Goal: Task Accomplishment & Management: Use online tool/utility

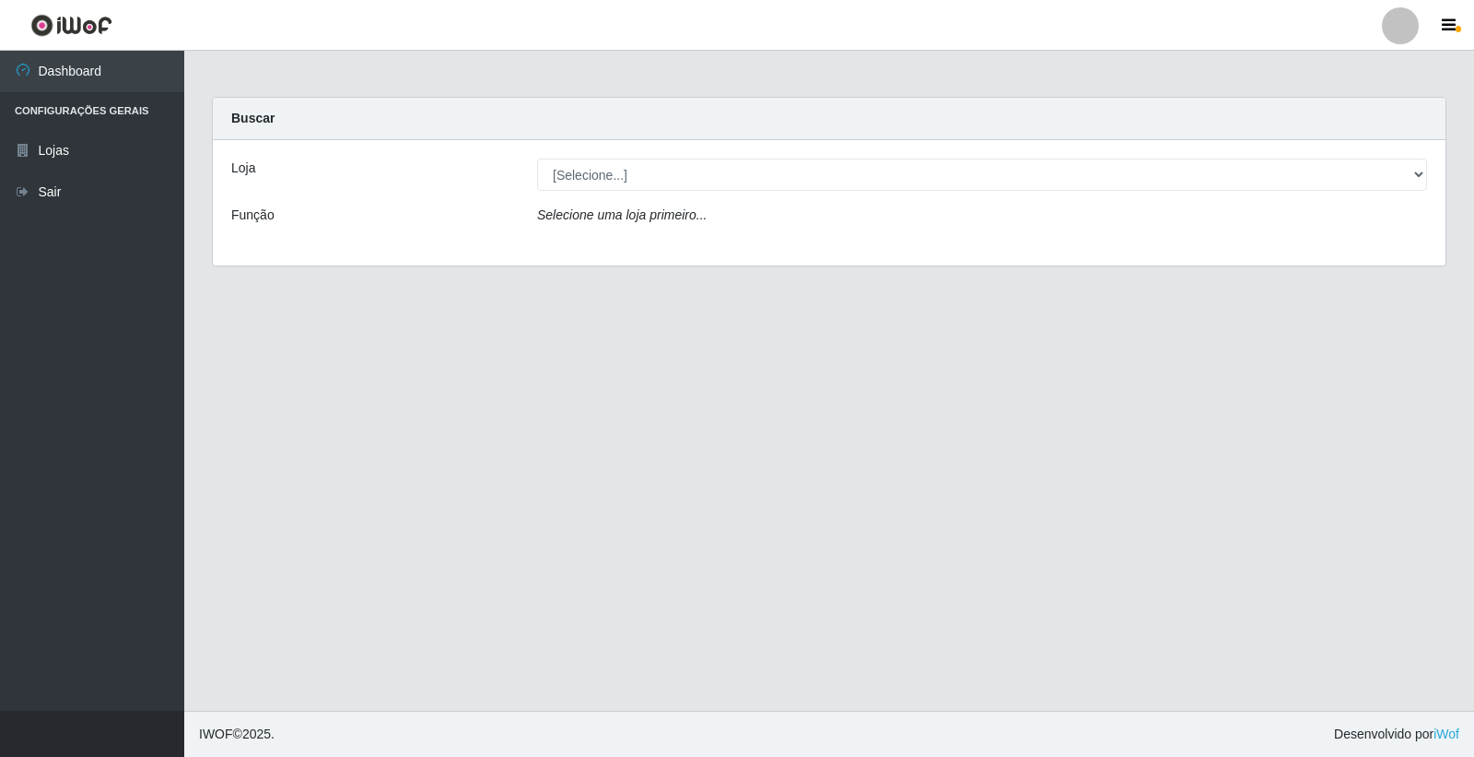
click at [659, 213] on icon "Selecione uma loja primeiro..." at bounding box center [622, 214] width 170 height 15
click at [660, 217] on icon "Selecione uma loja primeiro..." at bounding box center [622, 214] width 170 height 15
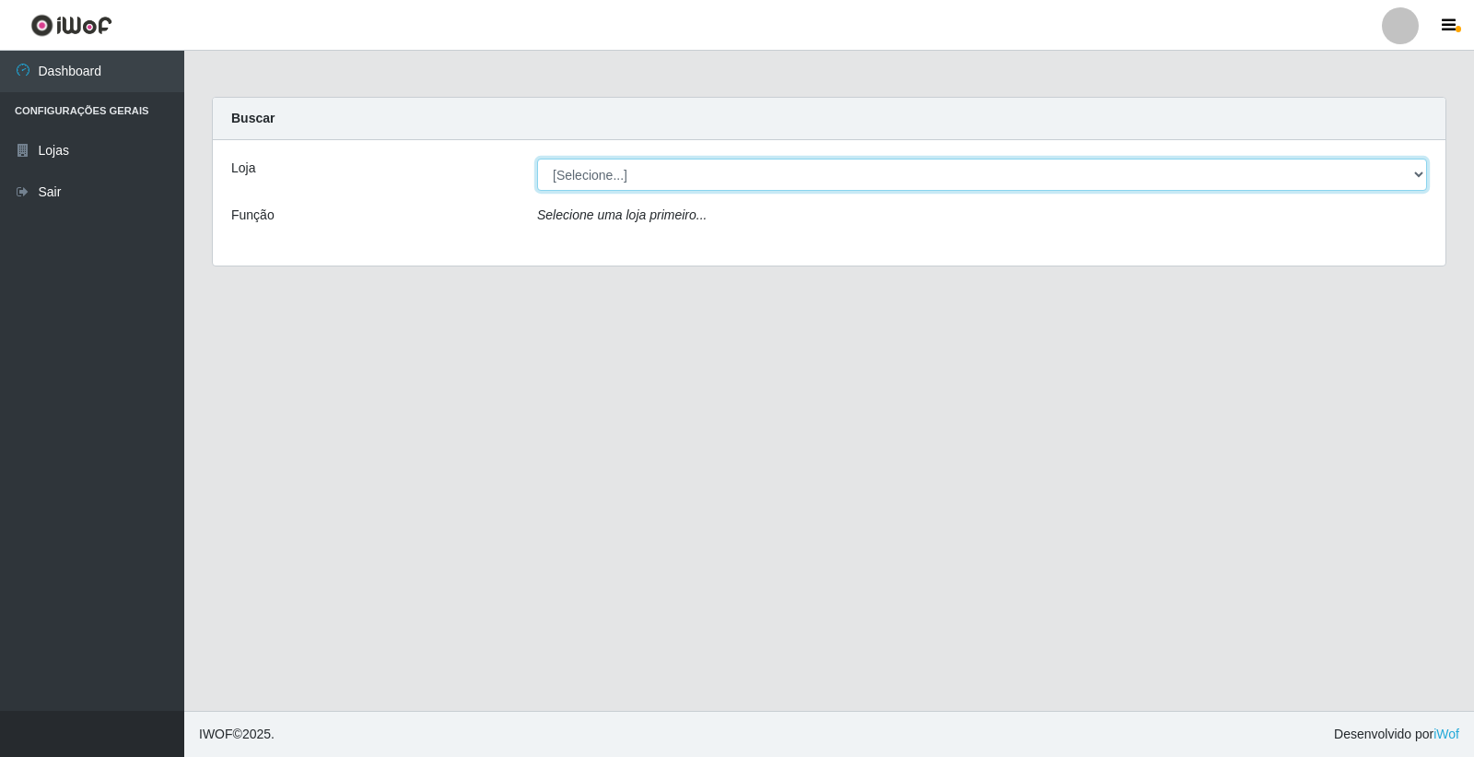
click at [604, 170] on select "[Selecione...] O Filezão - Centenário" at bounding box center [982, 174] width 890 height 32
select select "203"
click at [537, 158] on select "[Selecione...] O Filezão - Centenário" at bounding box center [982, 174] width 890 height 32
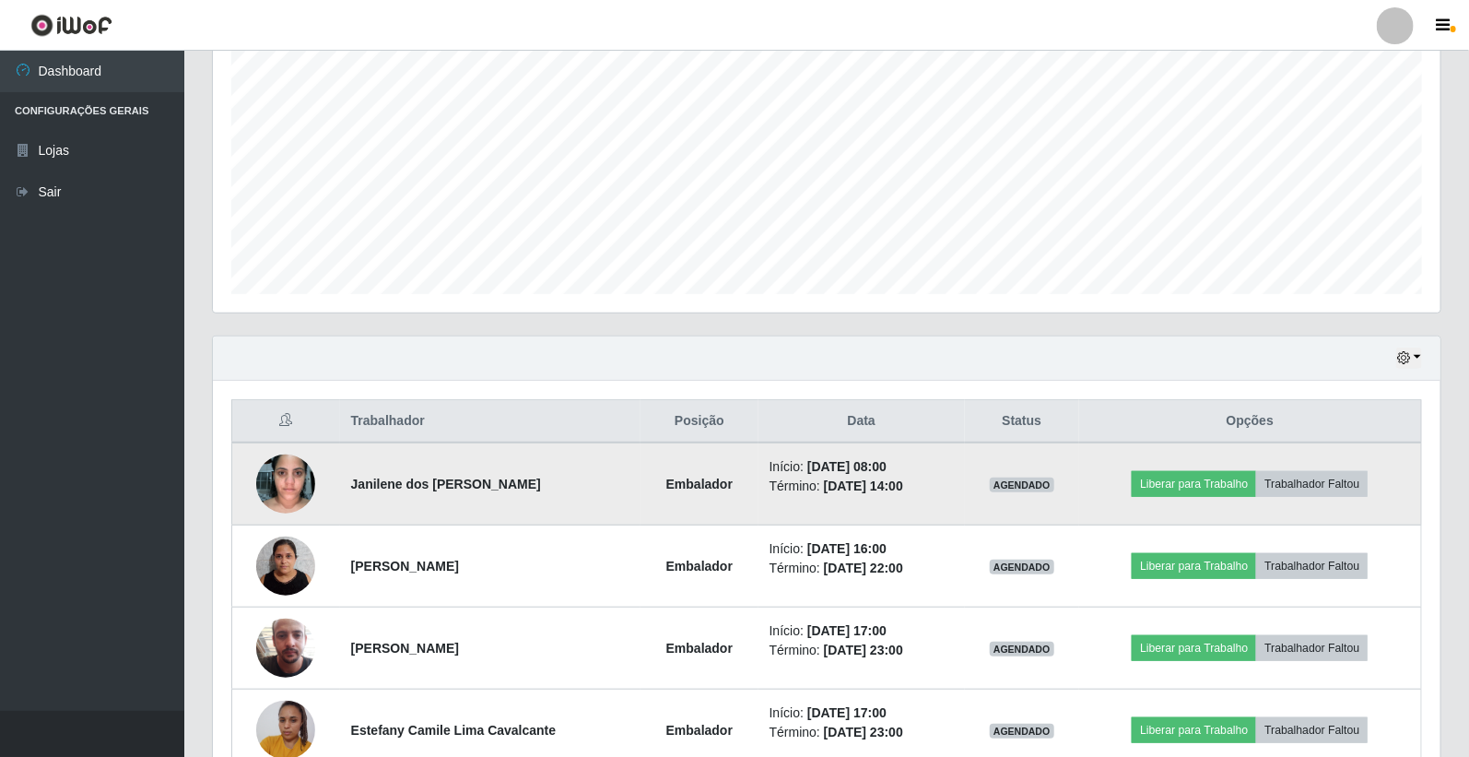
scroll to position [467, 0]
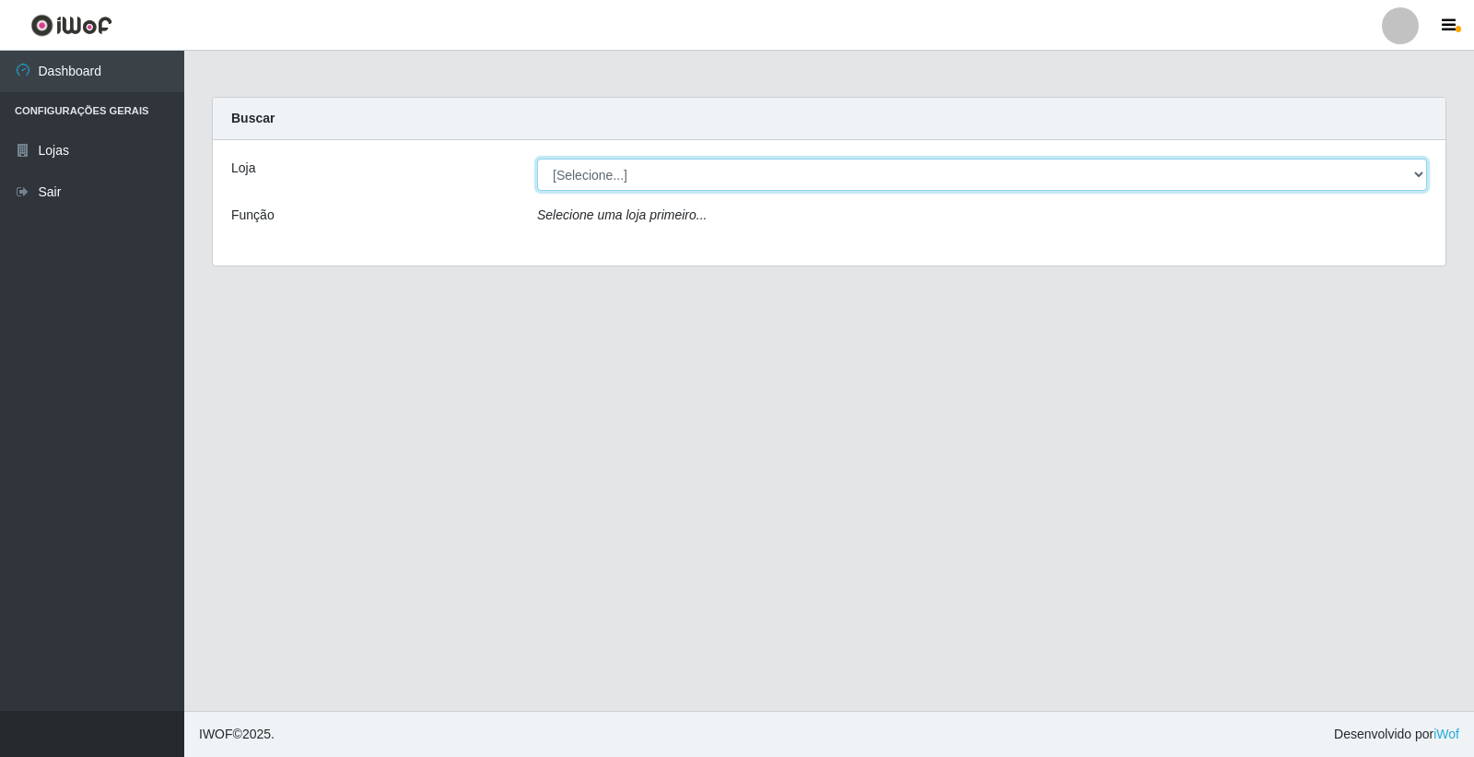
click at [1423, 170] on select "[Selecione...] O Filezão - Centenário" at bounding box center [982, 174] width 890 height 32
click at [537, 158] on select "[Selecione...] O Filezão - Centenário" at bounding box center [982, 174] width 890 height 32
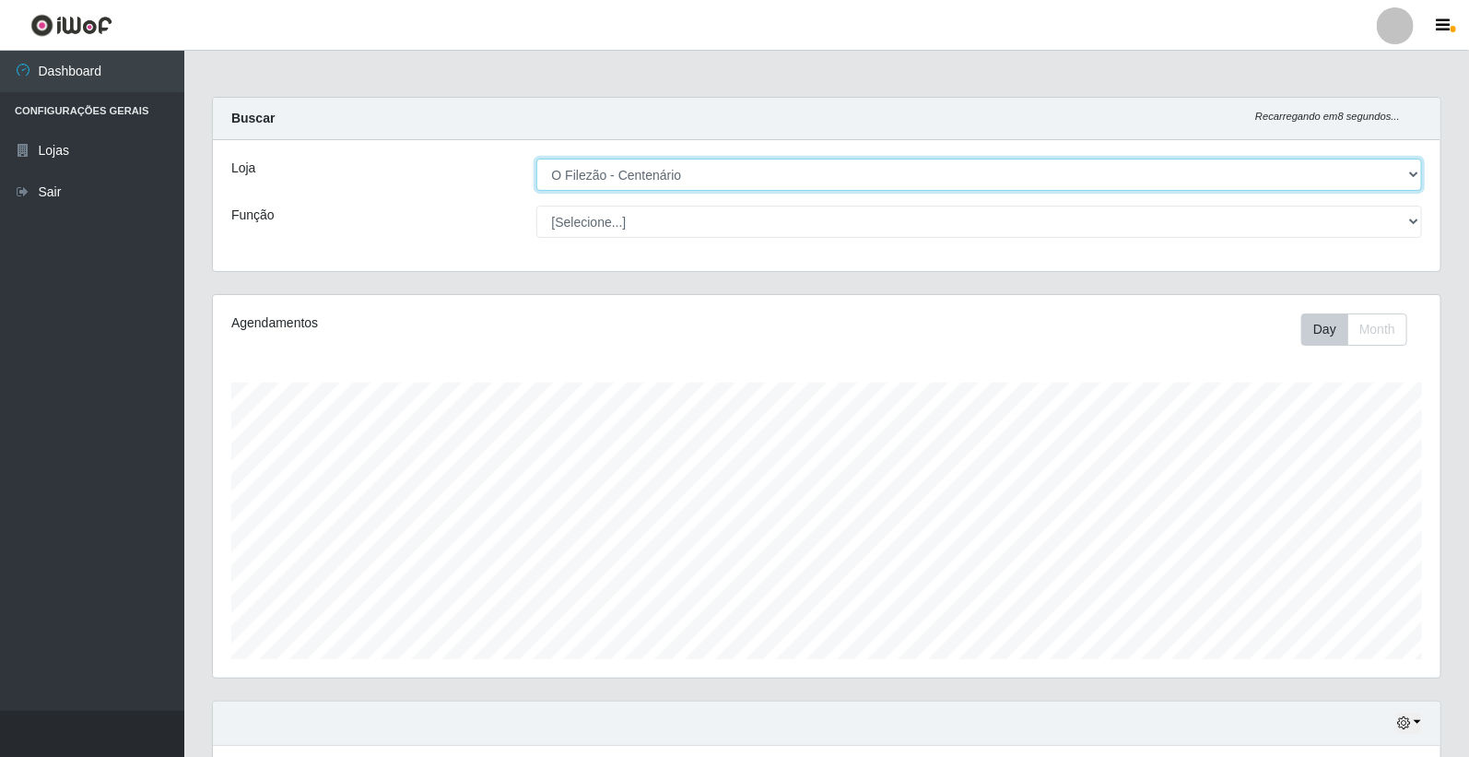
click at [1405, 168] on select "[Selecione...] O Filezão - Centenário" at bounding box center [979, 174] width 886 height 32
click at [537, 158] on select "[Selecione...] O Filezão - Centenário" at bounding box center [979, 174] width 886 height 32
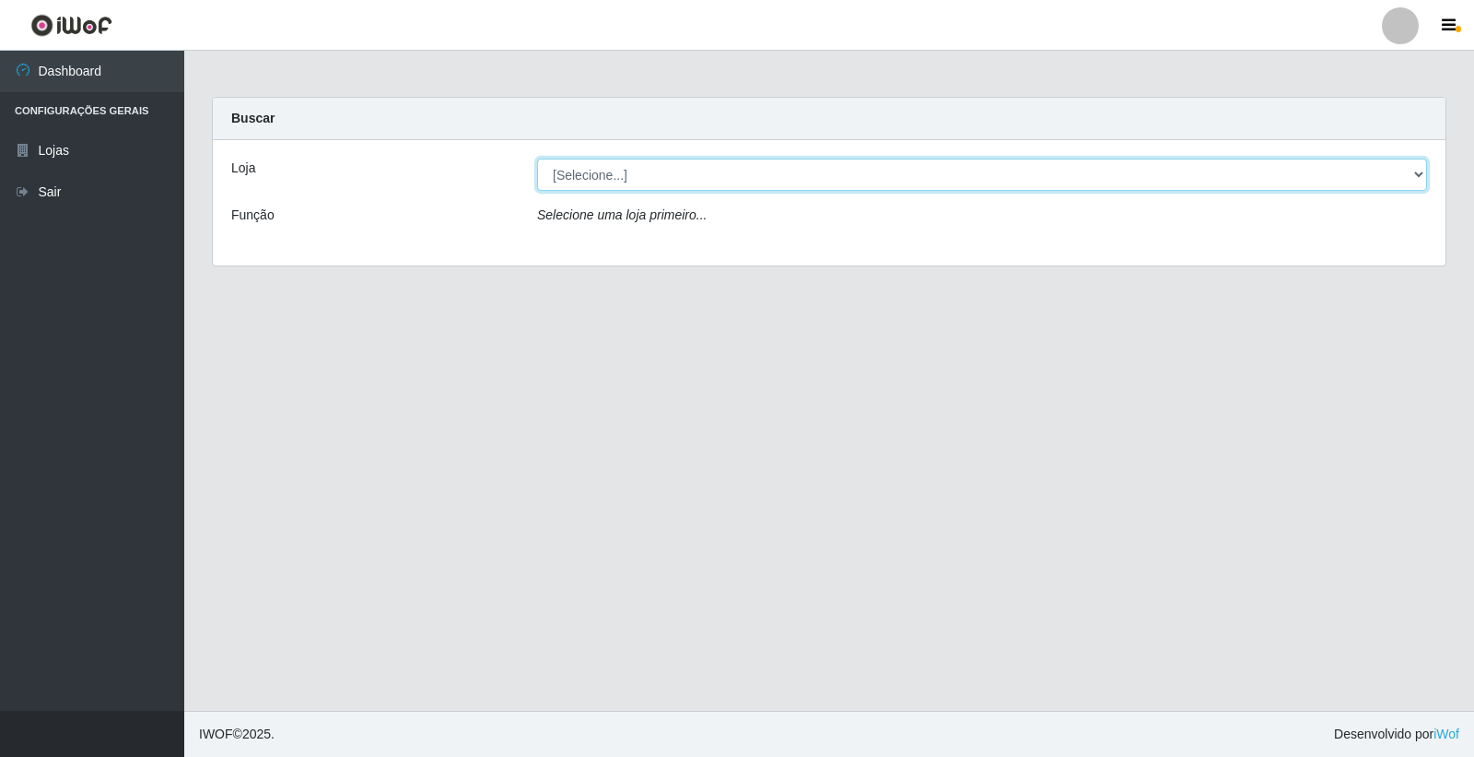
click at [1407, 171] on select "[Selecione...] O Filezão - Centenário" at bounding box center [982, 174] width 890 height 32
select select "203"
click at [537, 158] on select "[Selecione...] O Filezão - Centenário" at bounding box center [982, 174] width 890 height 32
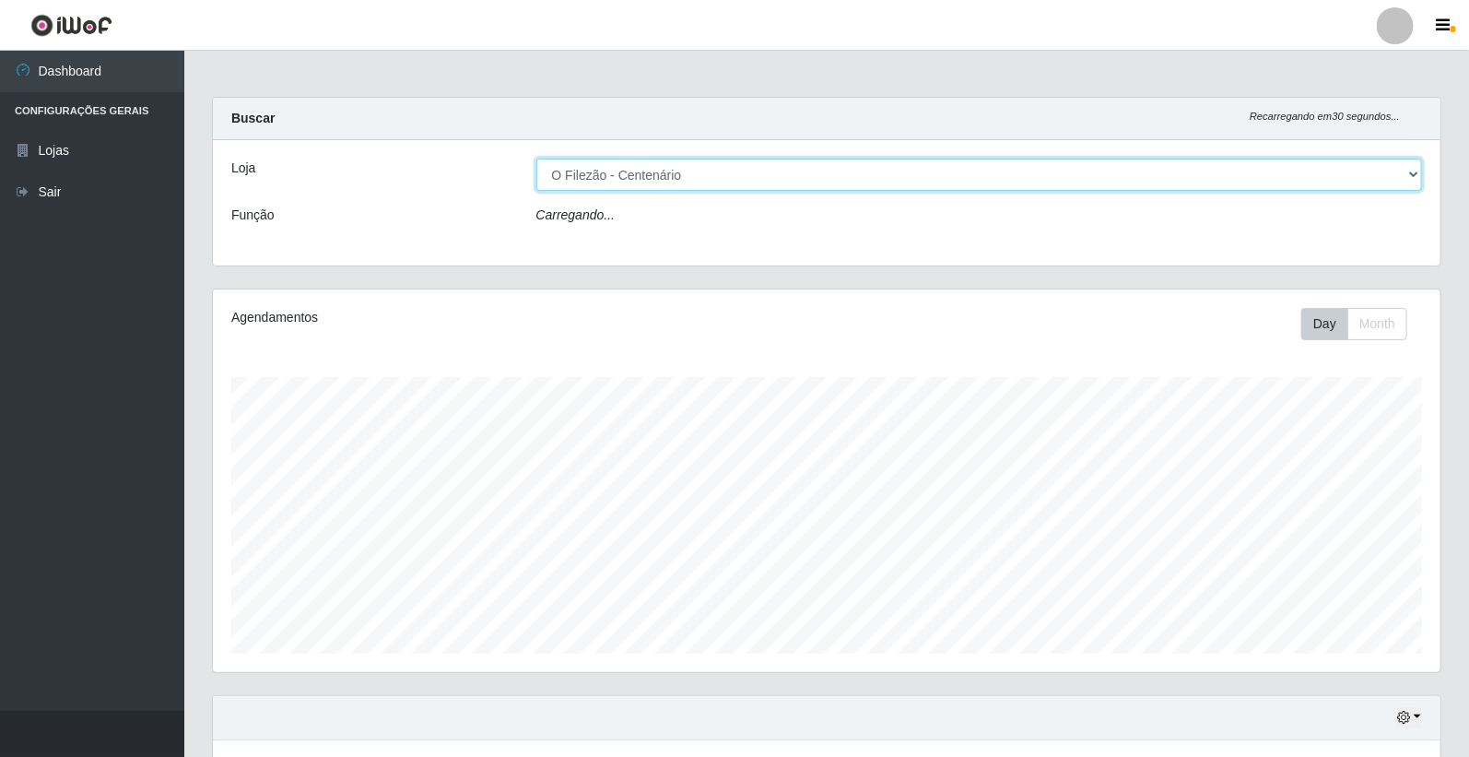
scroll to position [381, 1227]
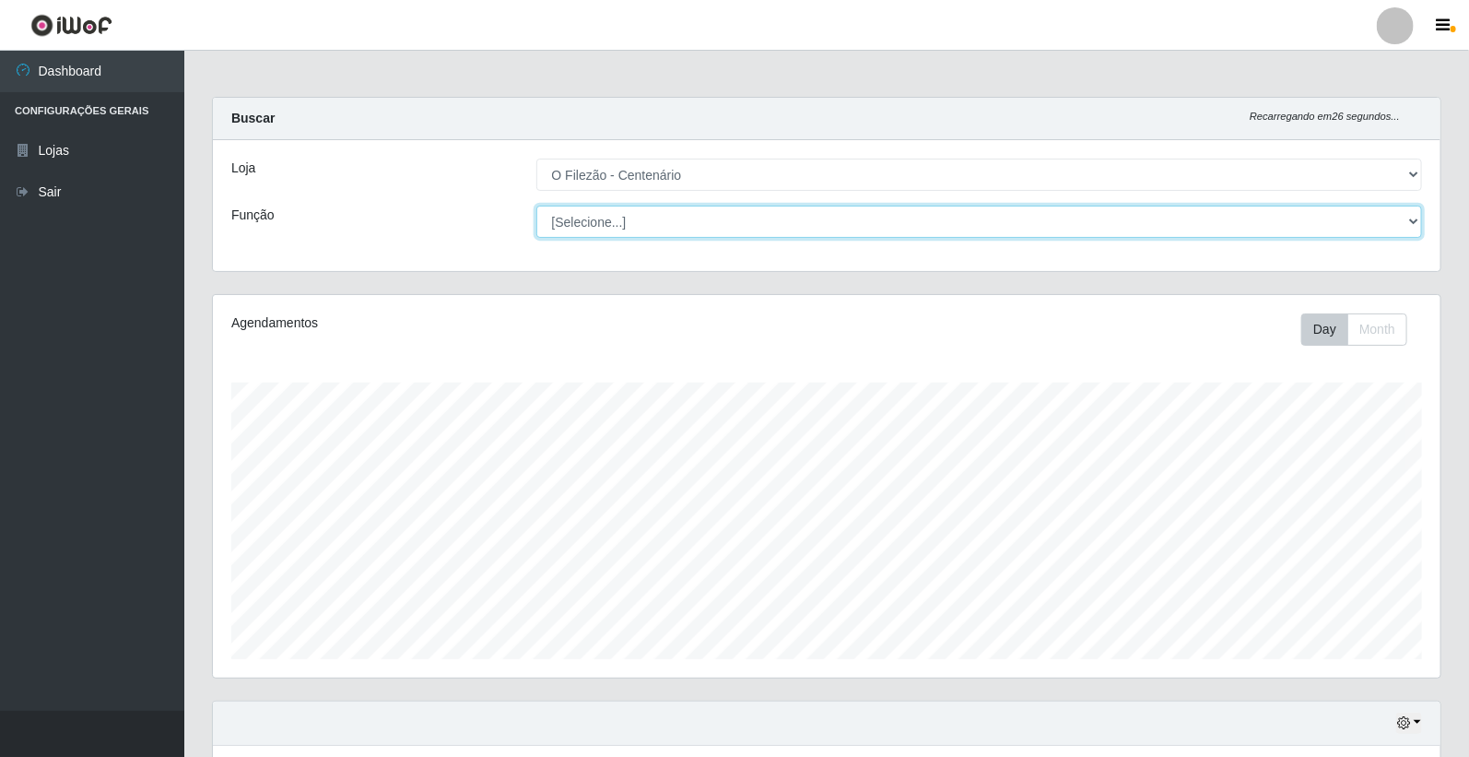
click at [1413, 217] on select "[Selecione...] Auxiliar de Estacionamento Auxiliar de Estacionamento + Auxiliar…" at bounding box center [979, 221] width 886 height 32
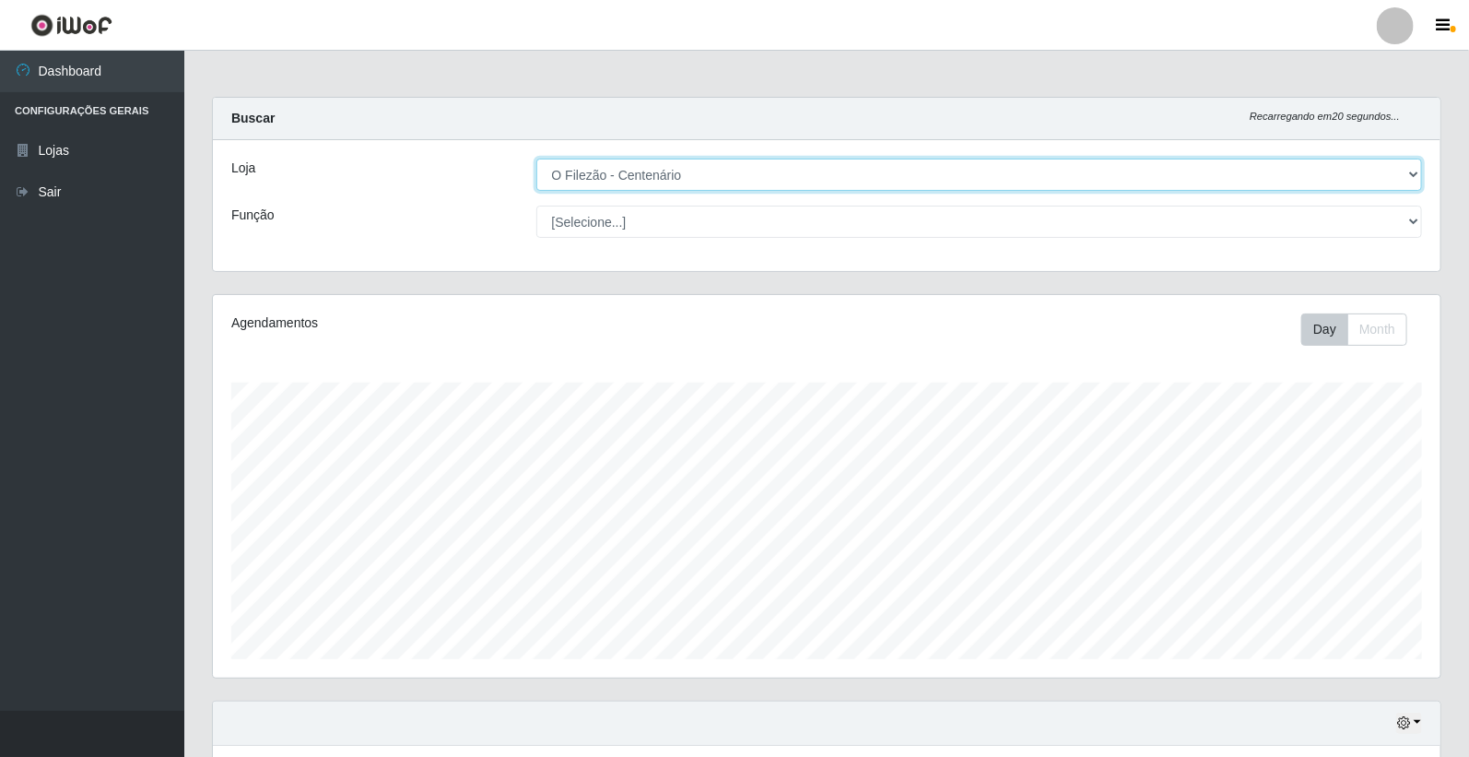
click at [1416, 176] on select "[Selecione...] O Filezão - Centenário" at bounding box center [979, 174] width 886 height 32
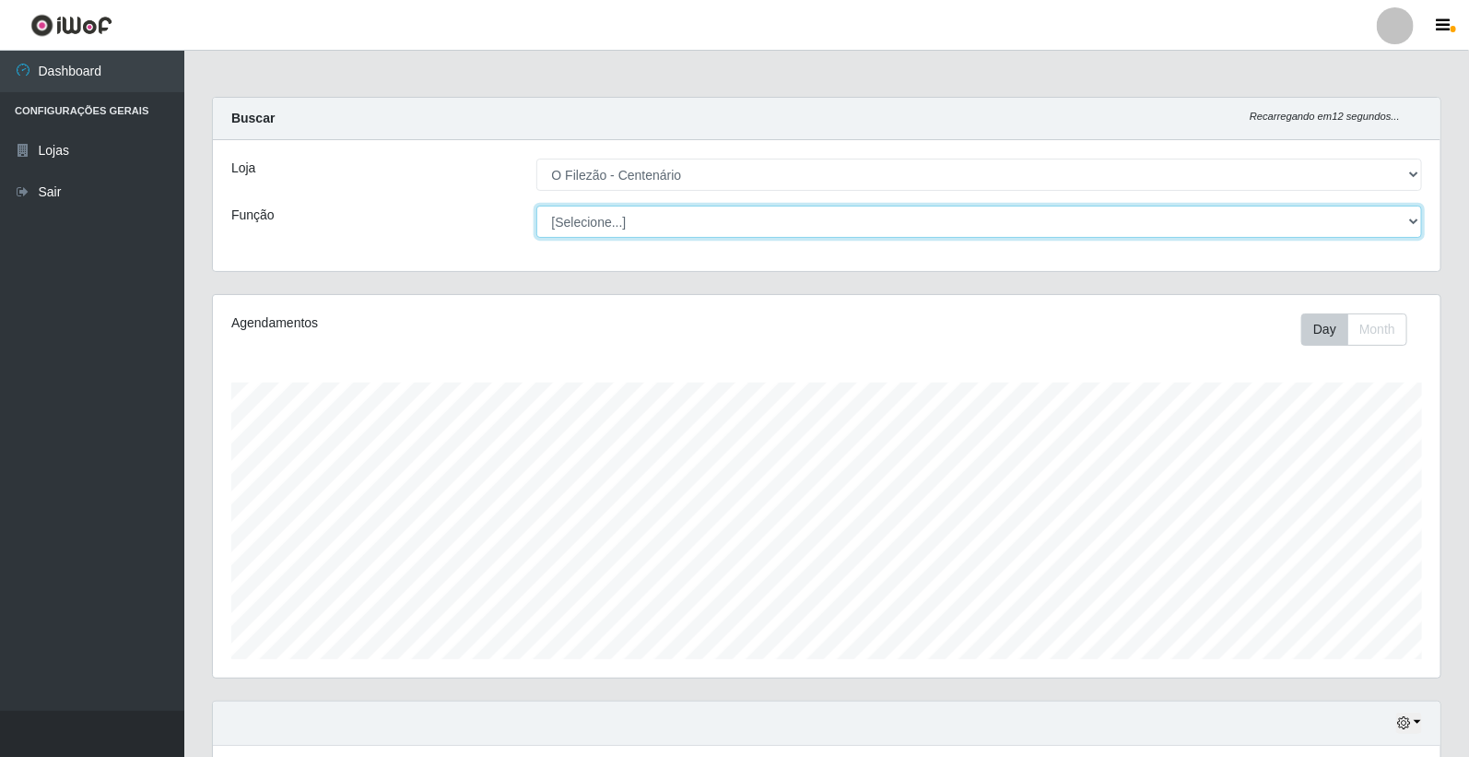
click at [548, 216] on select "[Selecione...] Auxiliar de Estacionamento Auxiliar de Estacionamento + Auxiliar…" at bounding box center [979, 221] width 886 height 32
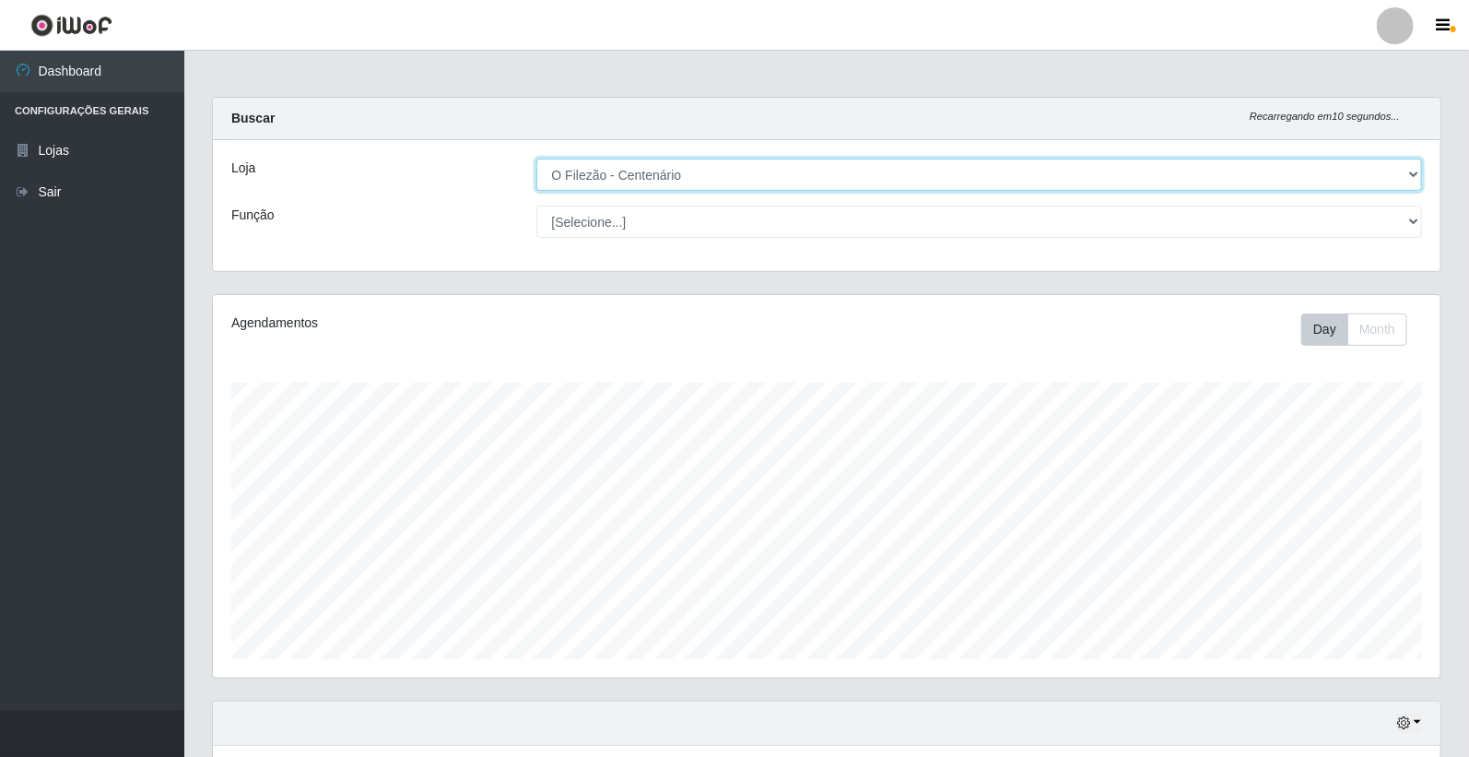
click at [575, 172] on select "[Selecione...] O Filezão - Centenário" at bounding box center [979, 174] width 886 height 32
click at [536, 158] on select "[Selecione...] O Filezão - Centenário" at bounding box center [979, 174] width 886 height 32
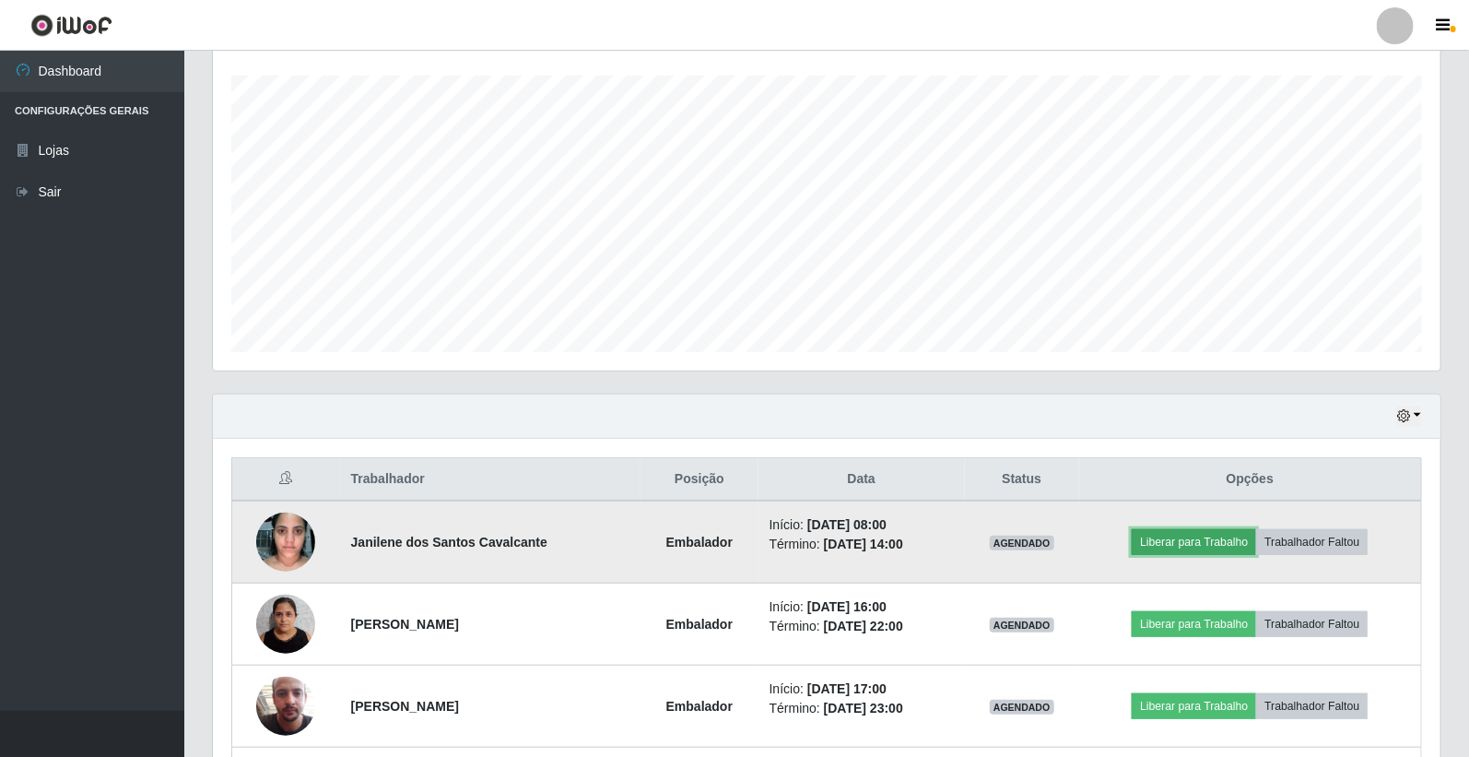
click at [1186, 545] on button "Liberar para Trabalho" at bounding box center [1194, 542] width 124 height 26
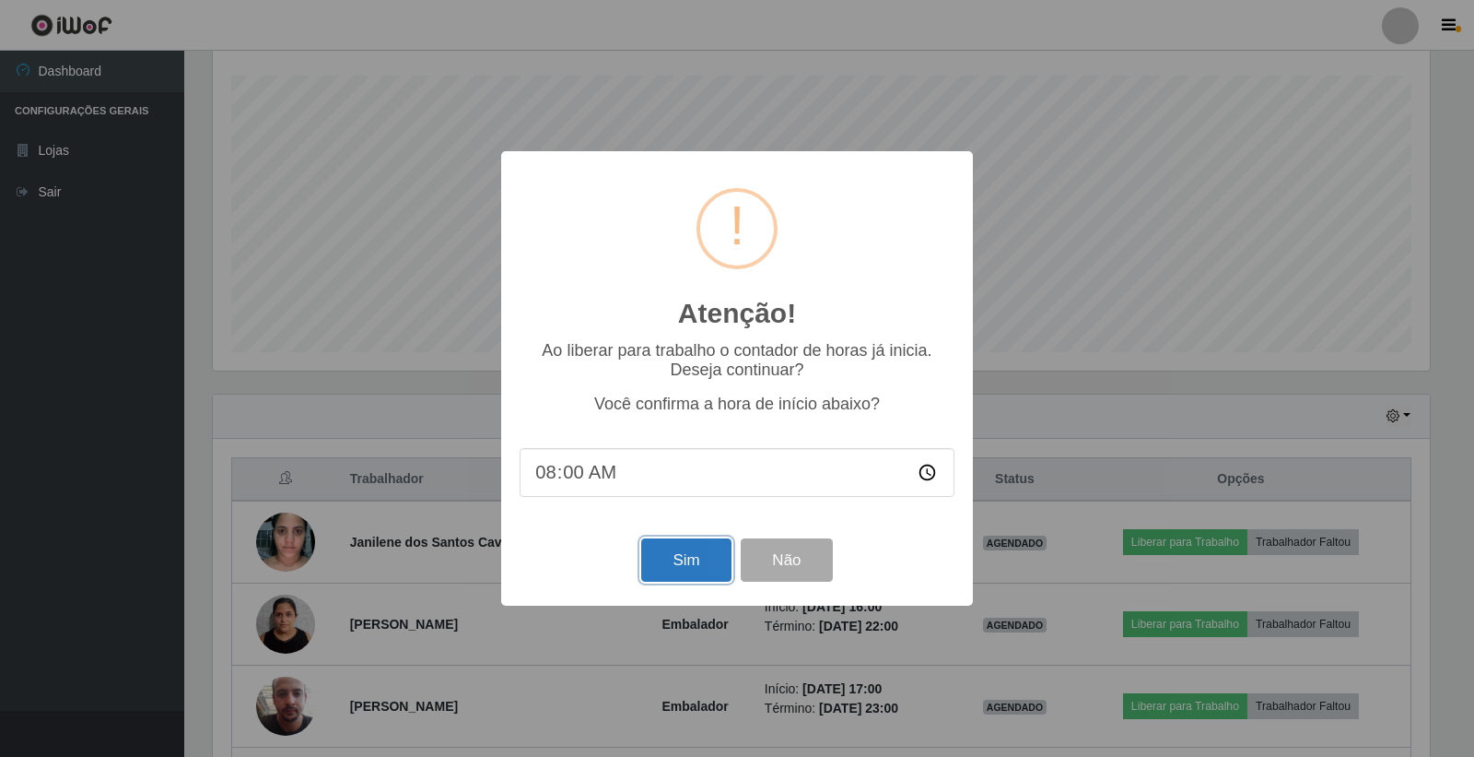
click at [664, 557] on button "Sim" at bounding box center [685, 559] width 89 height 43
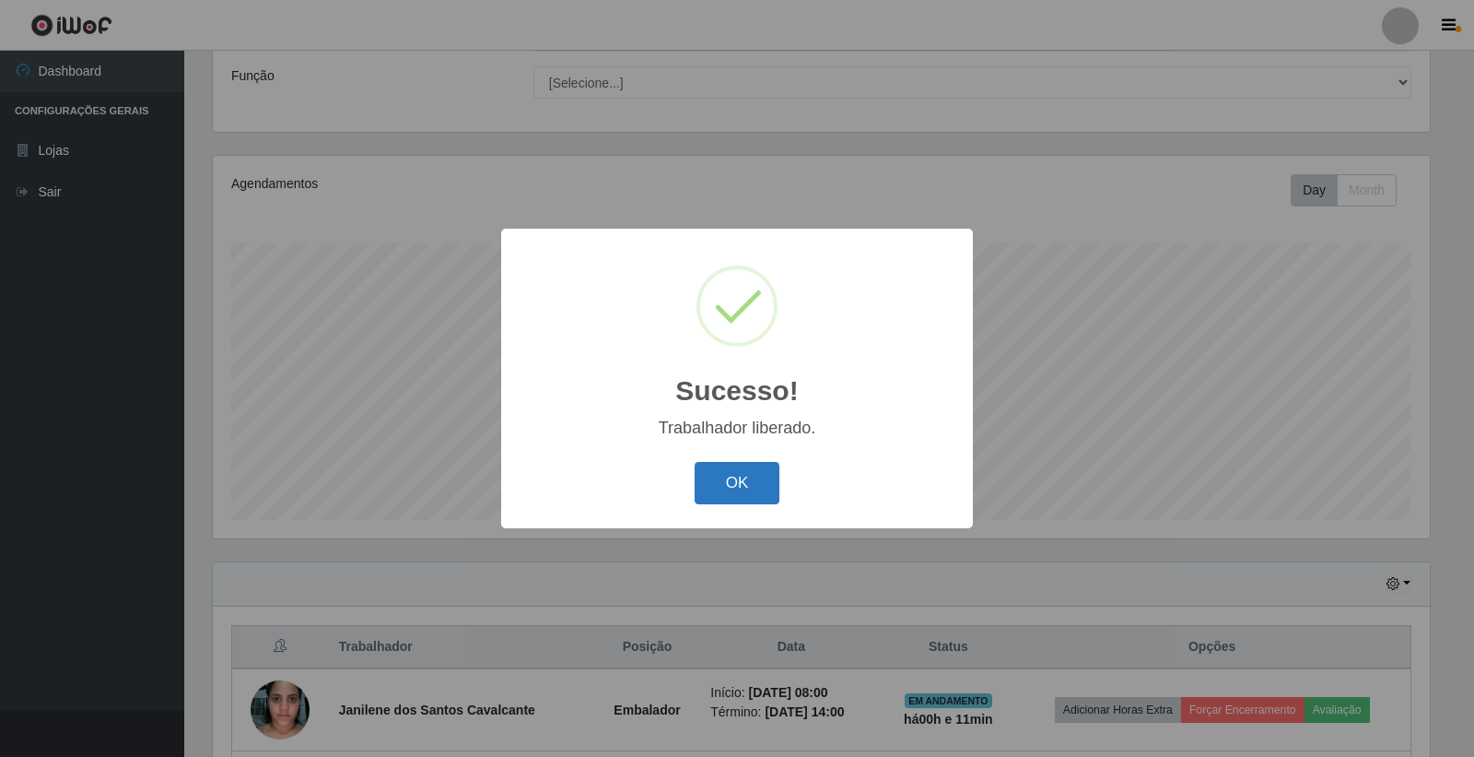
click at [731, 489] on button "OK" at bounding box center [738, 483] width 86 height 43
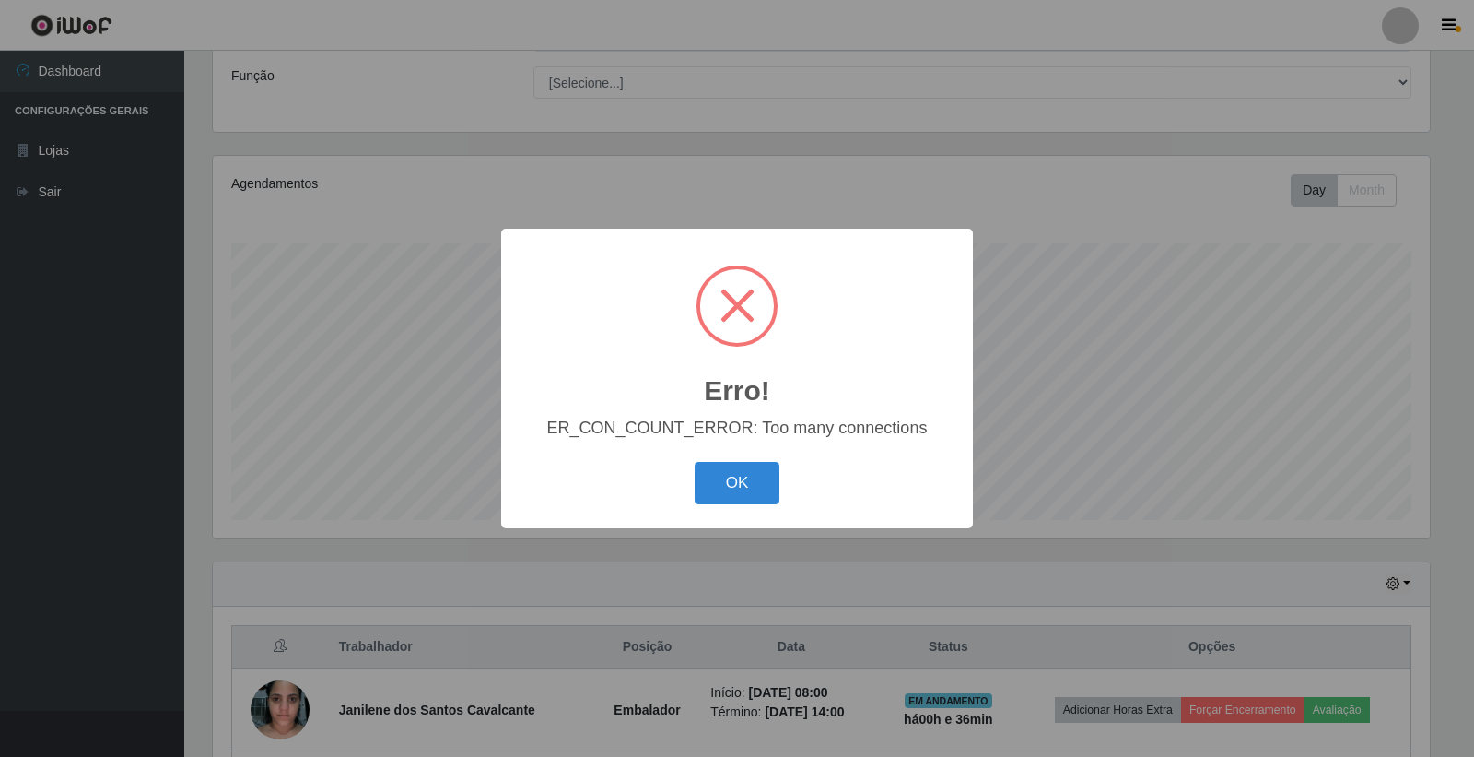
click at [1107, 723] on div "Erro! × ER_CON_COUNT_ERROR: Too many connections OK Cancel" at bounding box center [737, 378] width 1474 height 757
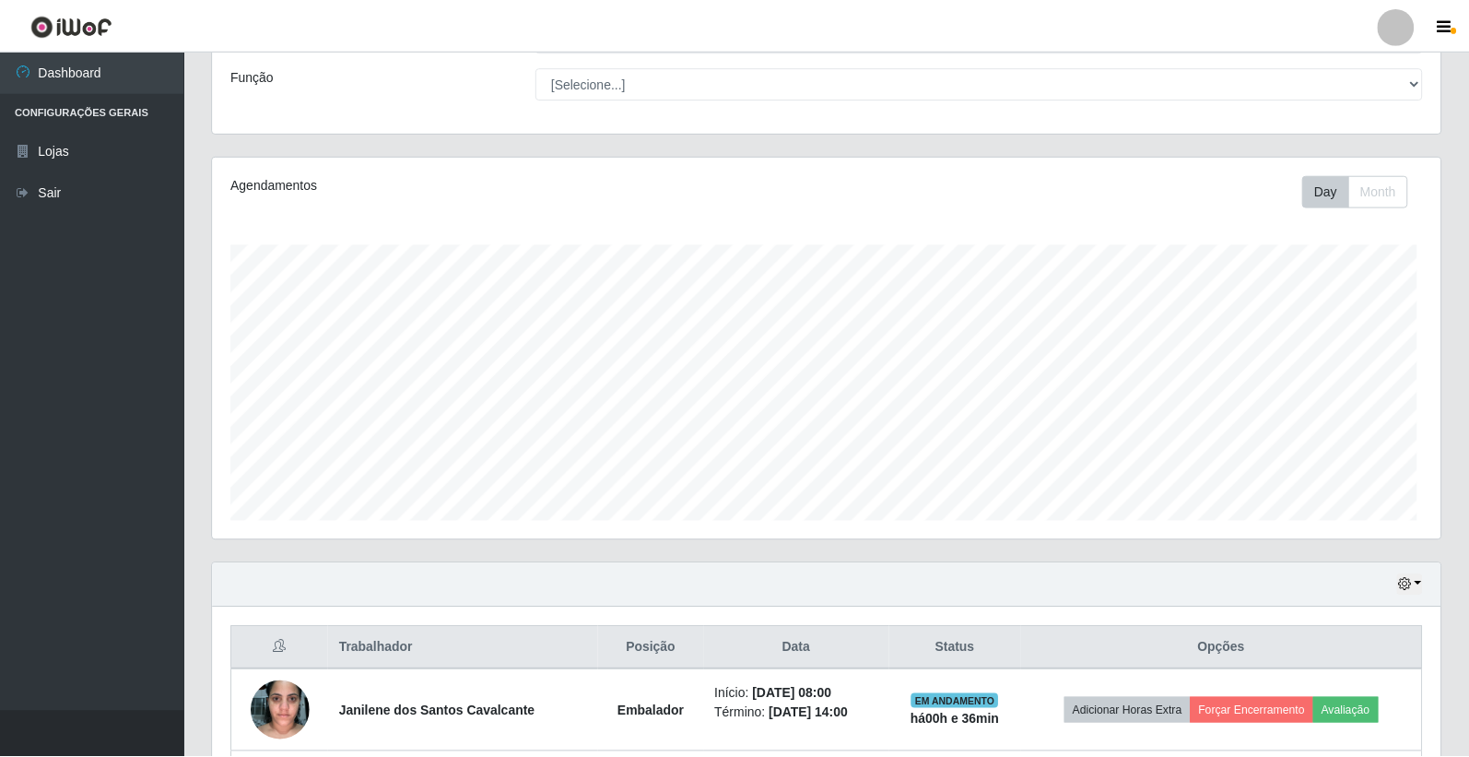
scroll to position [381, 1227]
click at [1, 422] on ul "Dashboard Configurações Gerais Lojas Sair" at bounding box center [92, 381] width 184 height 660
